Goal: Use online tool/utility: Utilize a website feature to perform a specific function

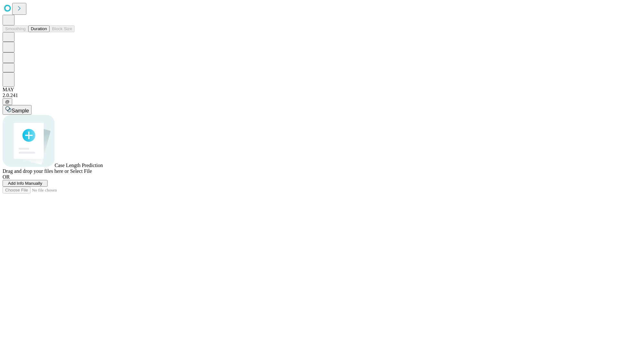
click at [47, 32] on button "Duration" at bounding box center [38, 28] width 21 height 7
click at [29, 108] on span "Sample" at bounding box center [20, 110] width 17 height 5
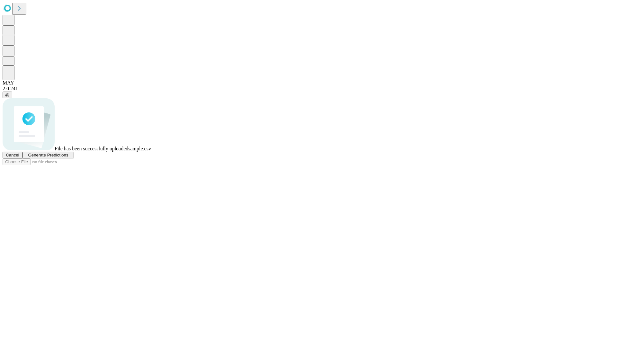
click at [68, 157] on span "Generate Predictions" at bounding box center [48, 155] width 40 height 5
